Goal: Navigation & Orientation: Find specific page/section

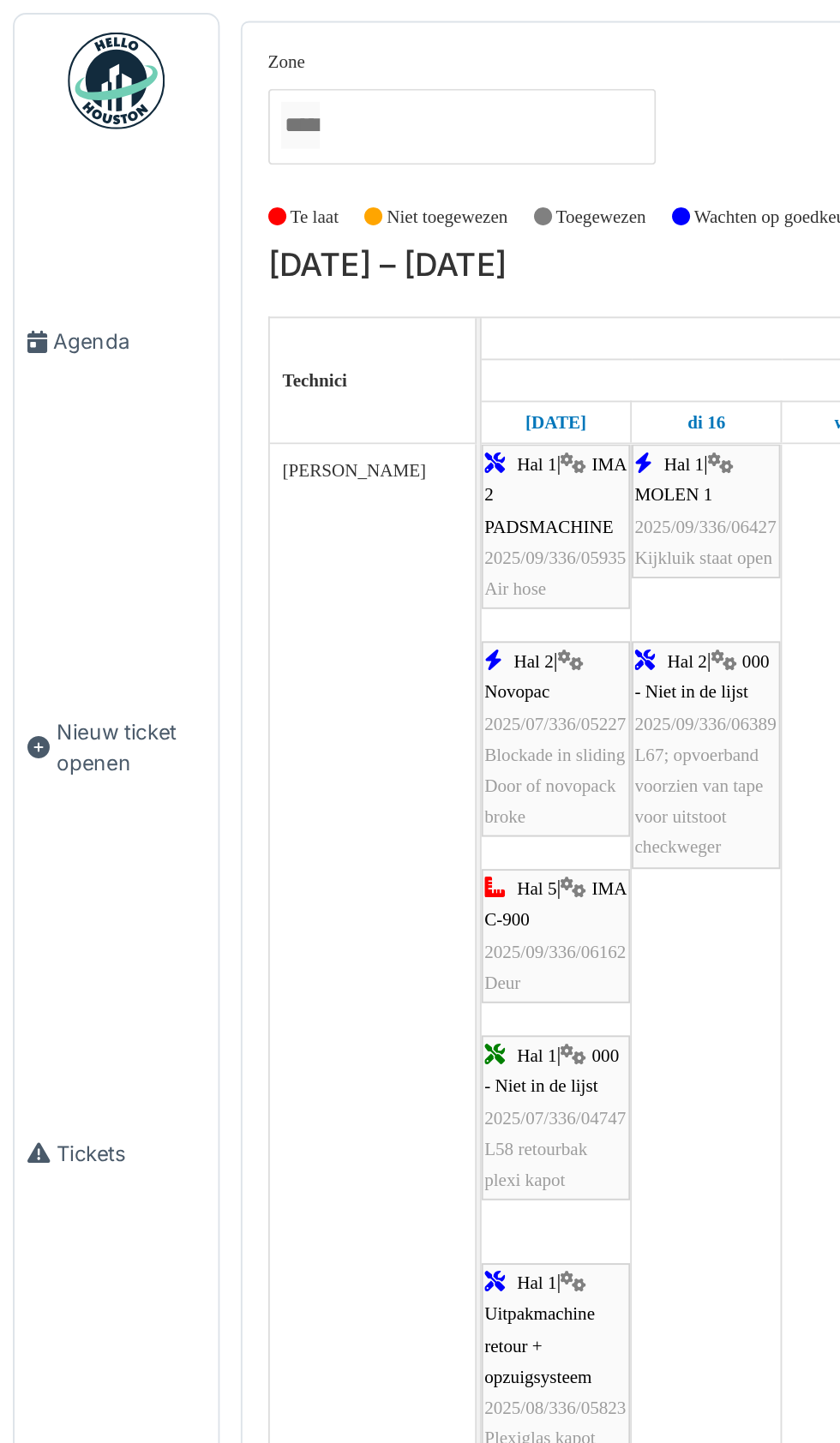
click at [40, 190] on span "Agenda" at bounding box center [68, 181] width 81 height 17
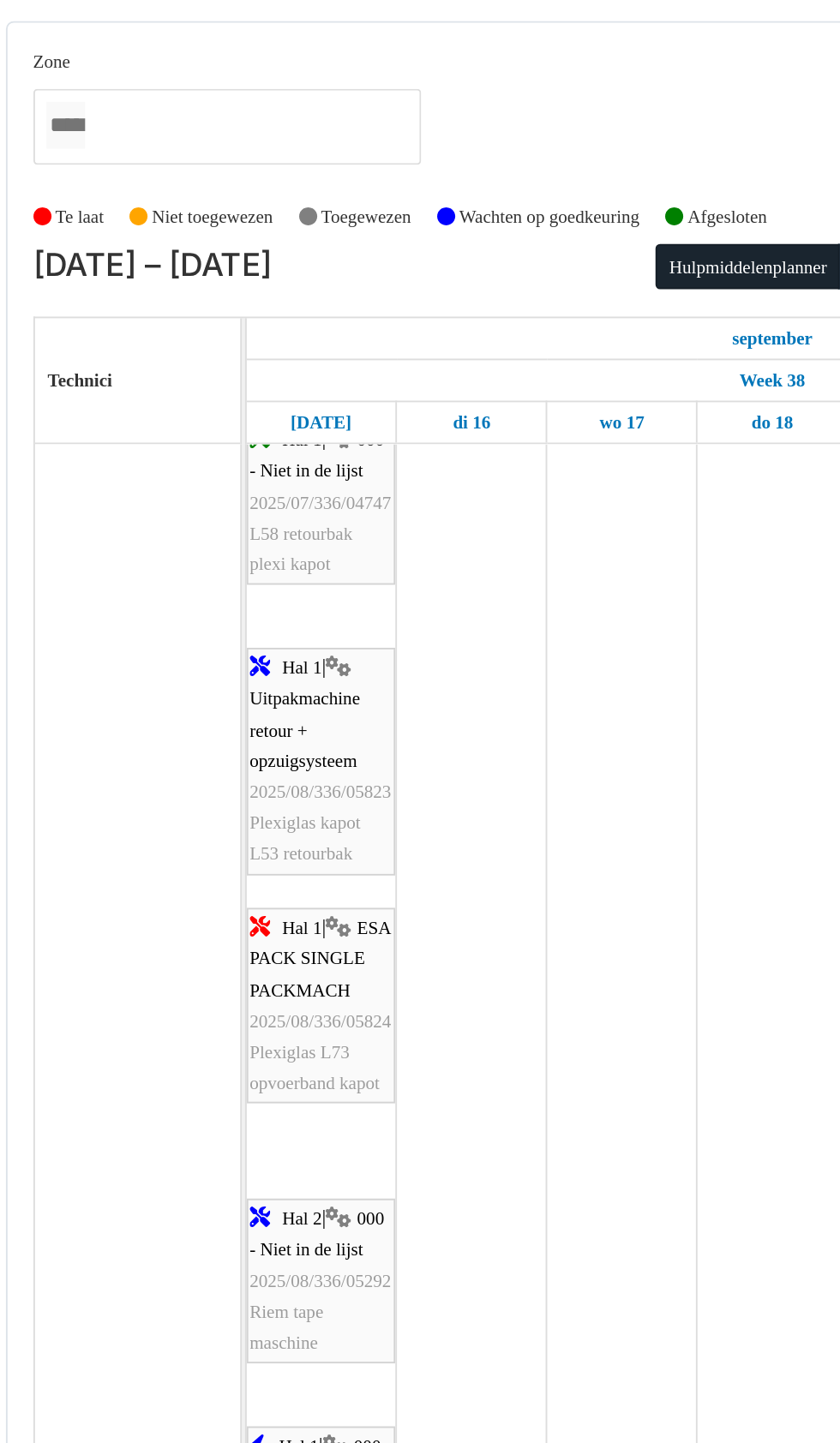
scroll to position [479, 0]
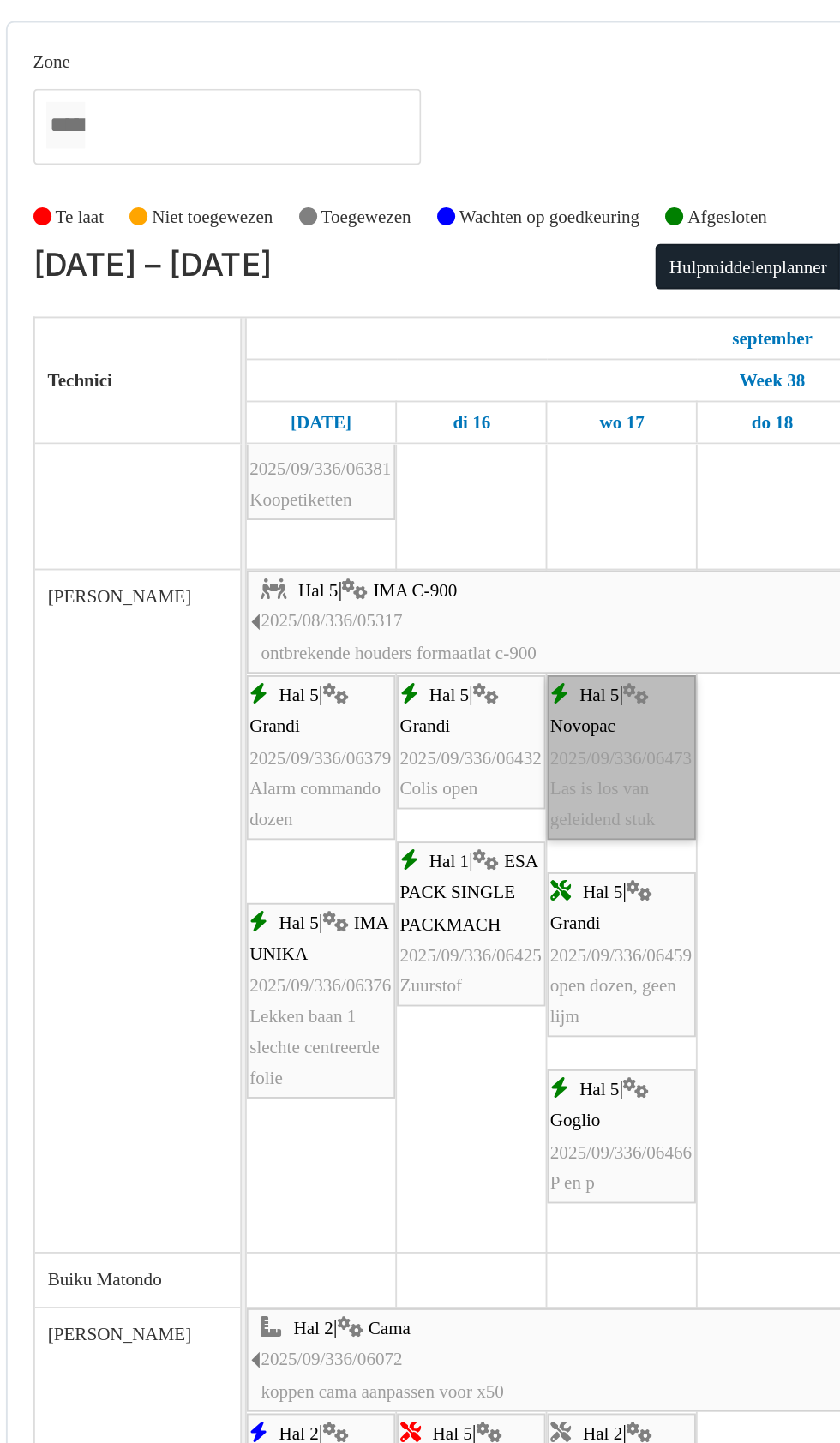
click at [453, 405] on link "Hal 5 | Novopac 2025/09/336/06473 Las is los van geleidend stuk" at bounding box center [454, 402] width 79 height 88
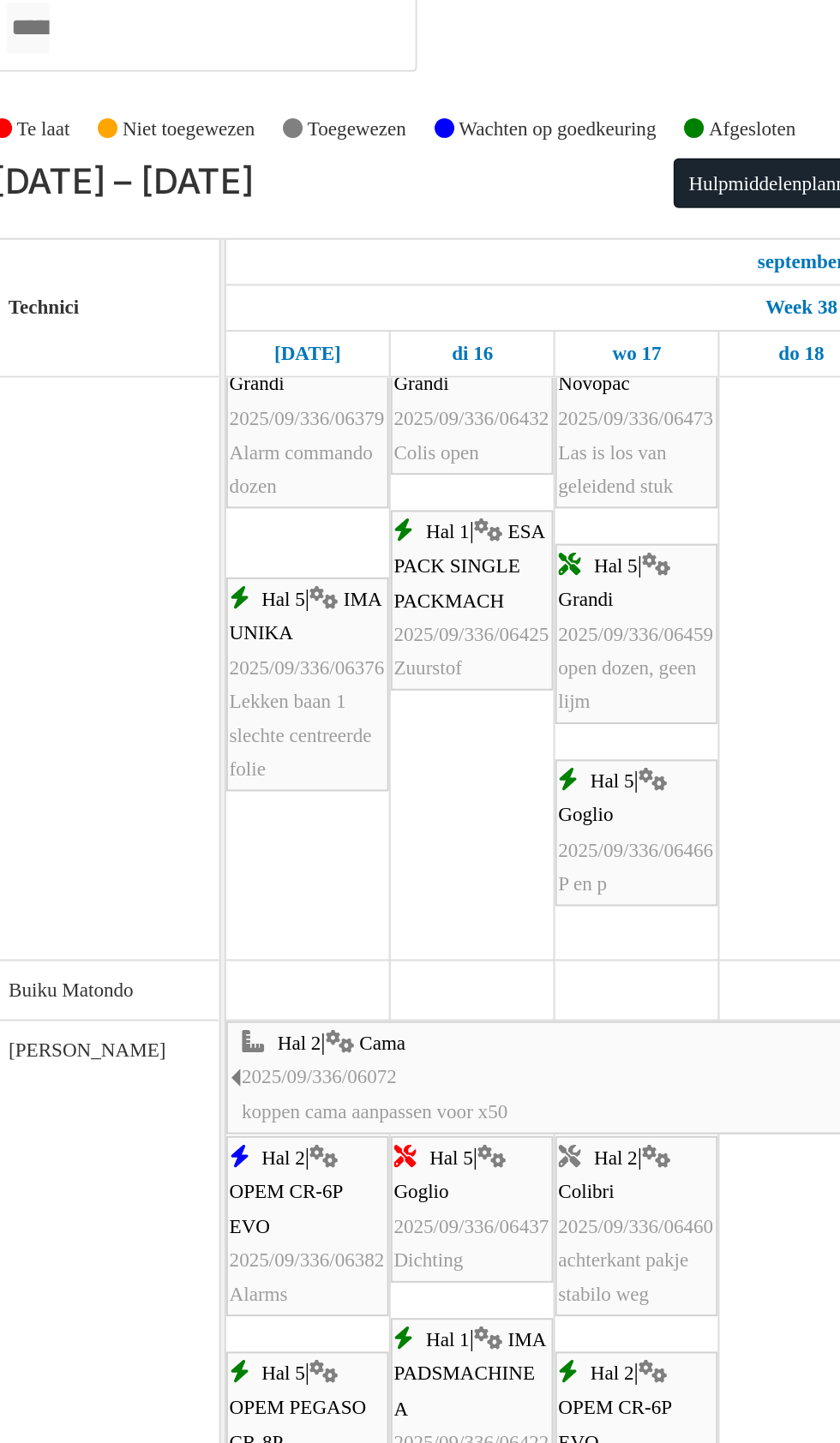
scroll to position [1272, 0]
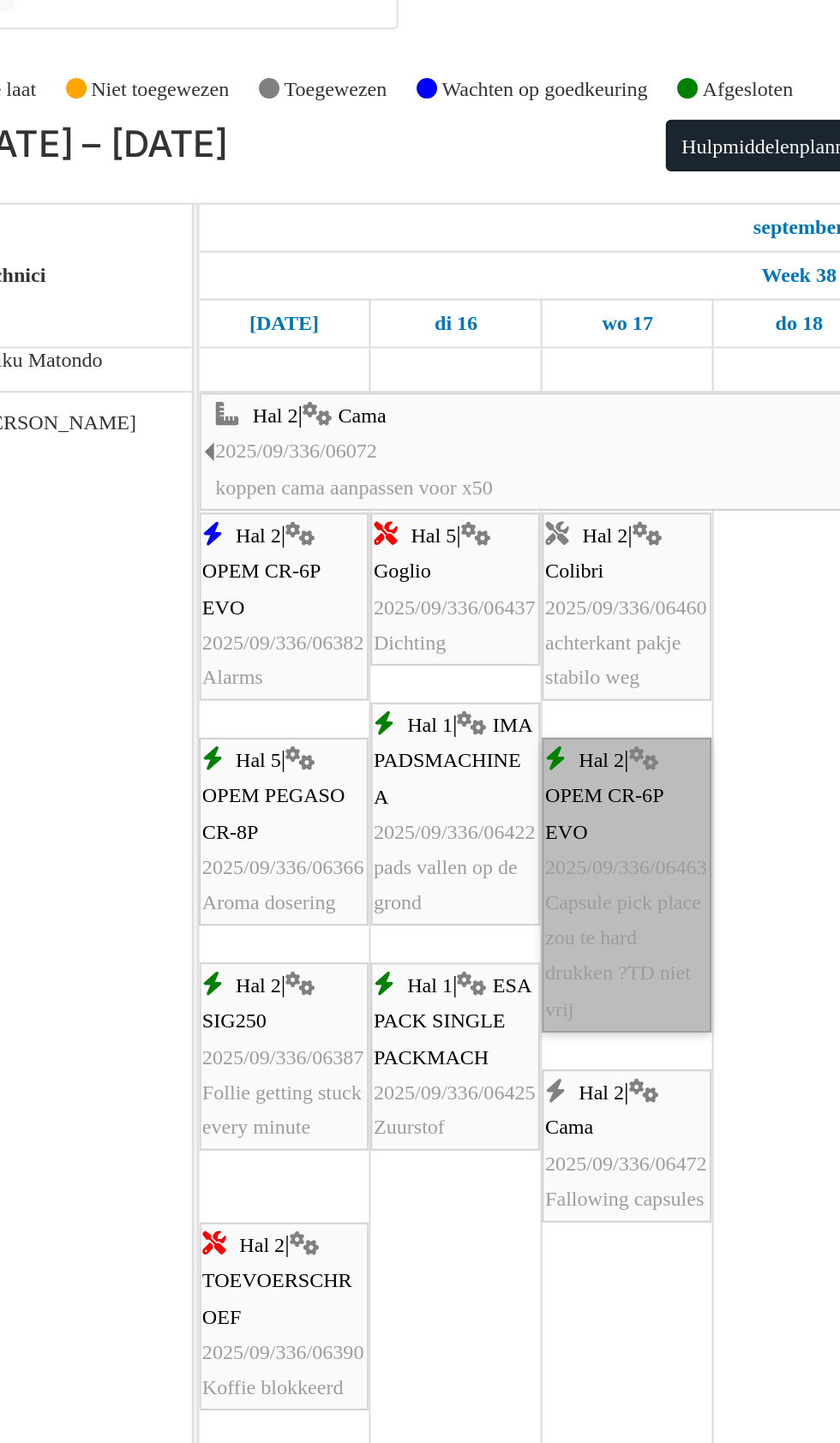
click at [456, 488] on link "Hal 2 | OPEM CR-6P EVO 2025/09/336/06463 Capsule pick place zou te hard drukken…" at bounding box center [454, 484] width 79 height 137
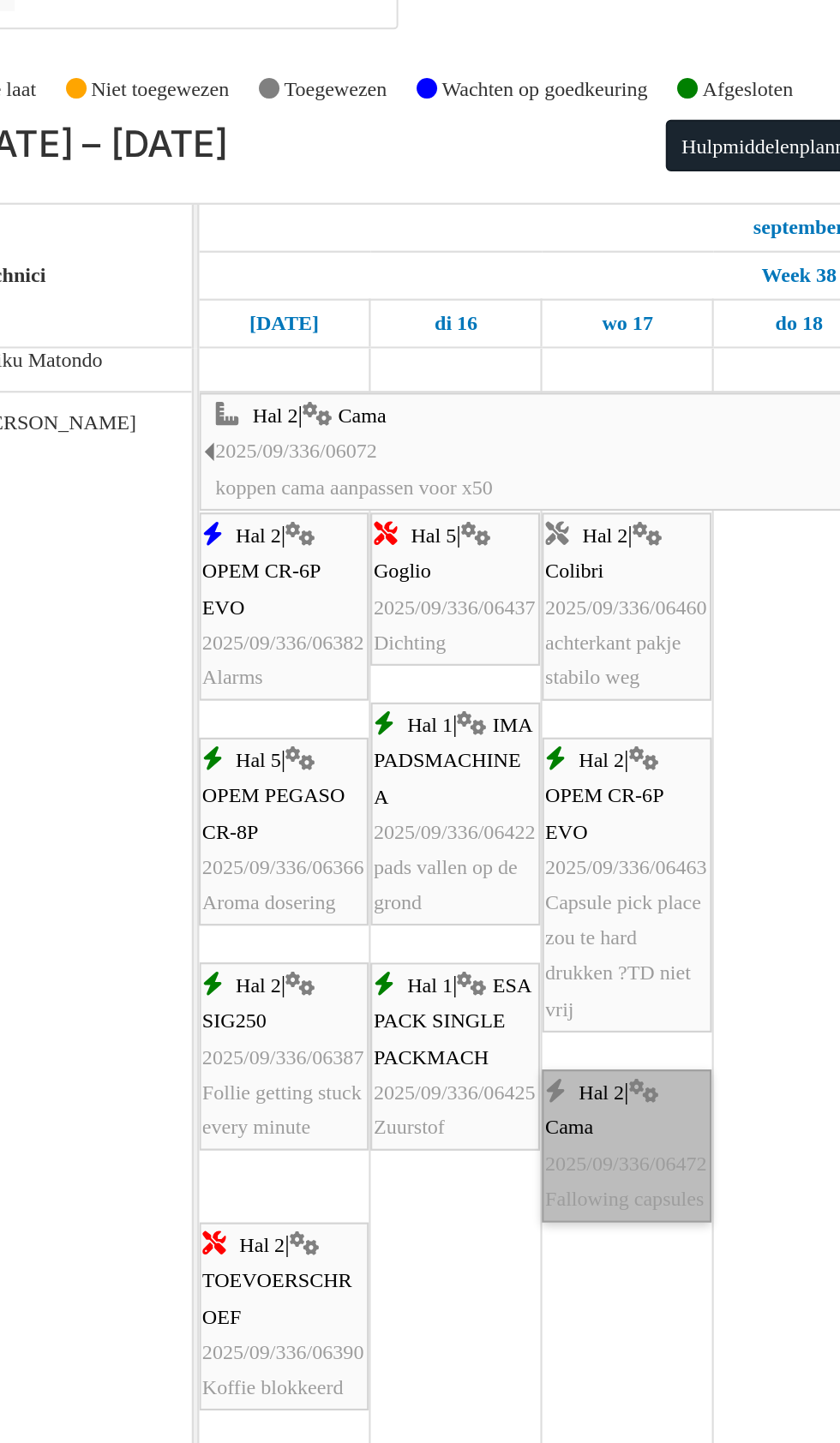
click at [456, 630] on link "Hal 2 | Cama 2025/09/336/06472 Fallowing capsules" at bounding box center [454, 606] width 79 height 71
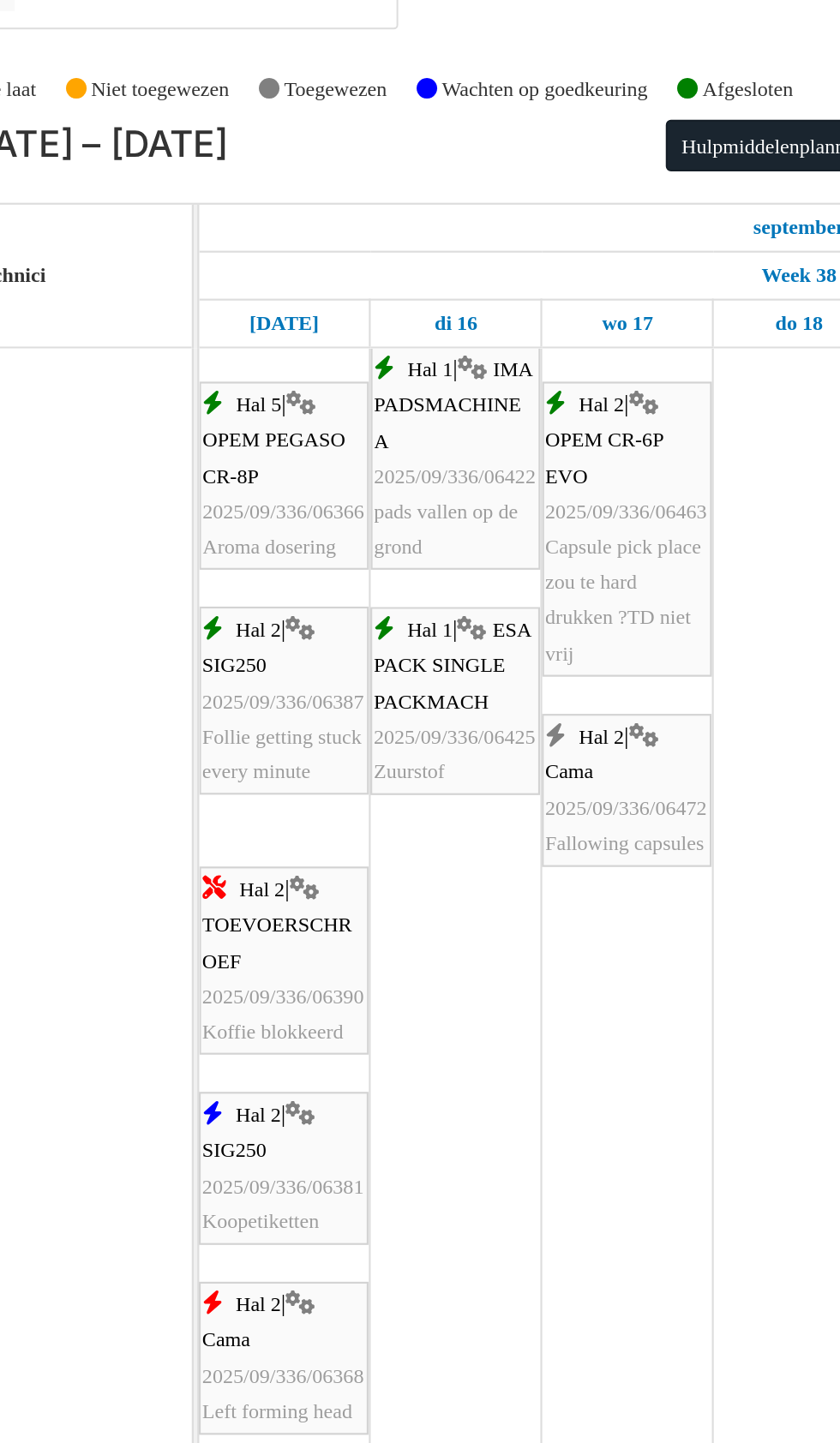
scroll to position [1729, 0]
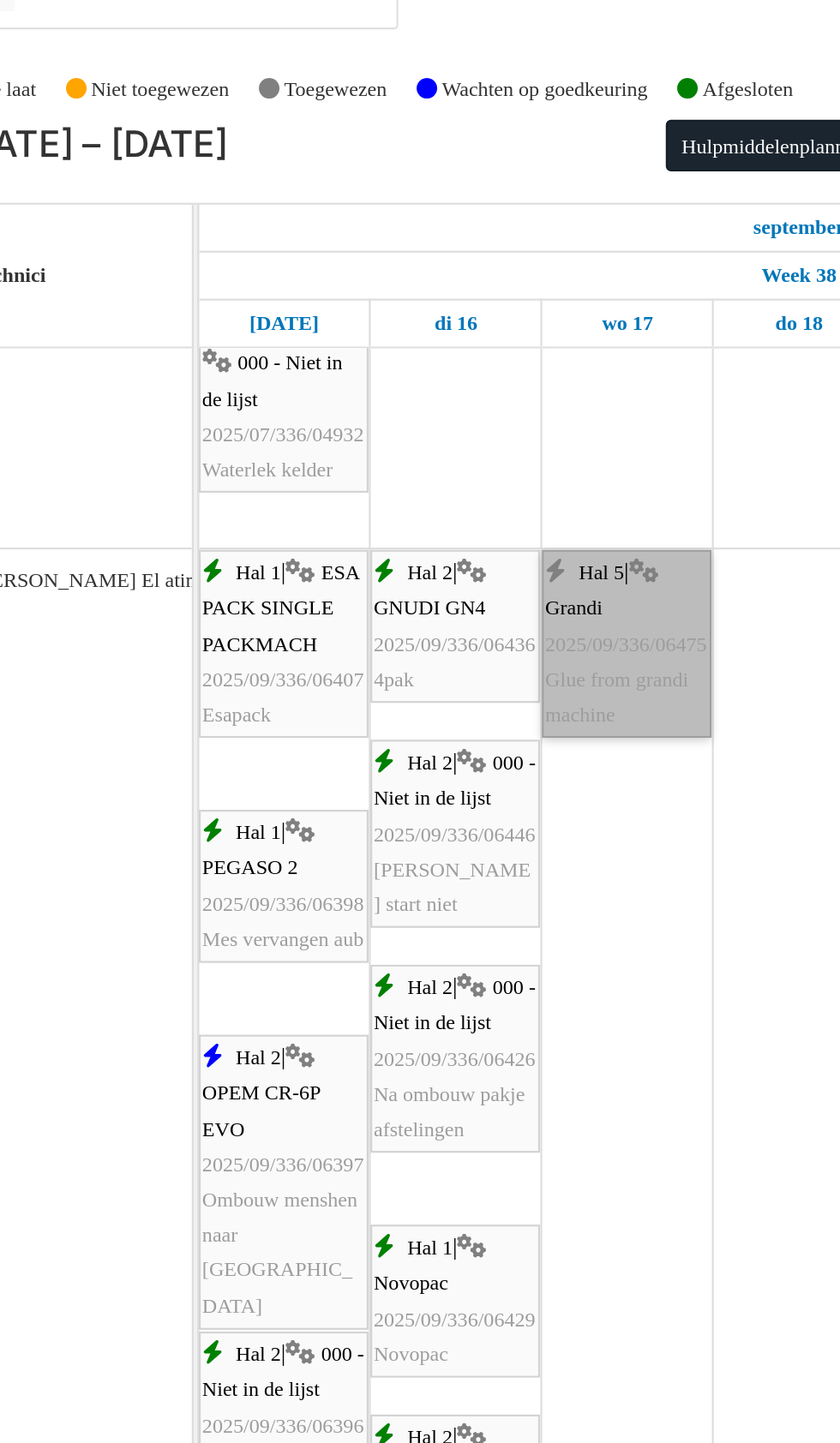
click at [448, 388] on link "Hal 5 | Grandi 2025/09/336/06475 Glue from grandi machine" at bounding box center [454, 372] width 79 height 88
